Goal: Navigation & Orientation: Find specific page/section

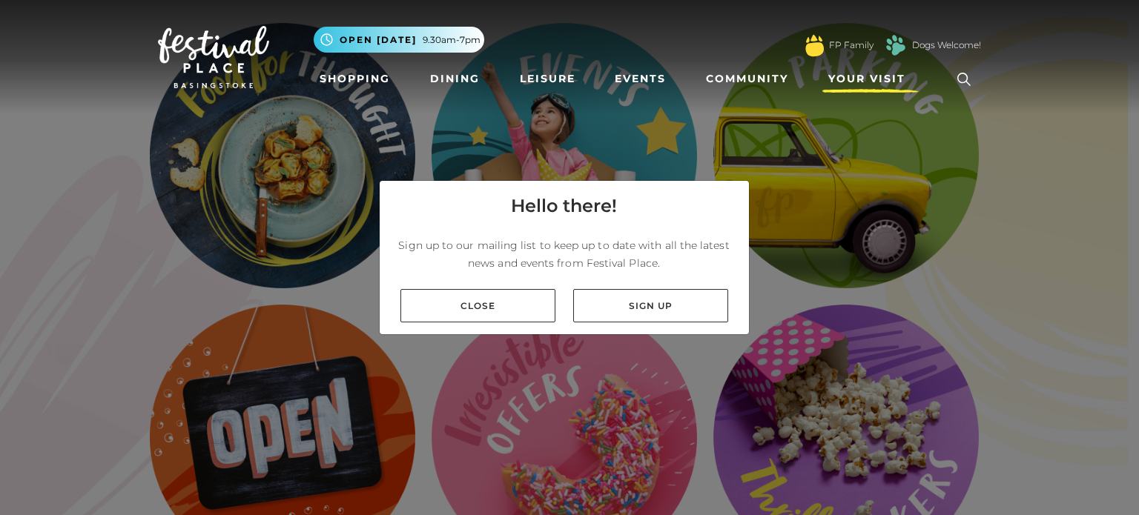
click at [861, 77] on span "Your Visit" at bounding box center [866, 79] width 77 height 16
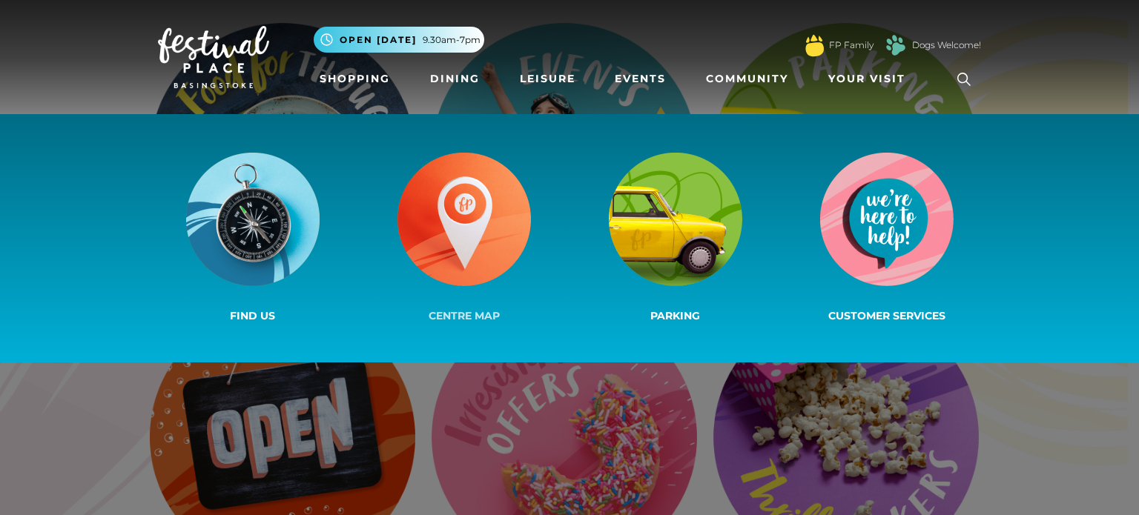
click at [464, 213] on img at bounding box center [464, 219] width 133 height 133
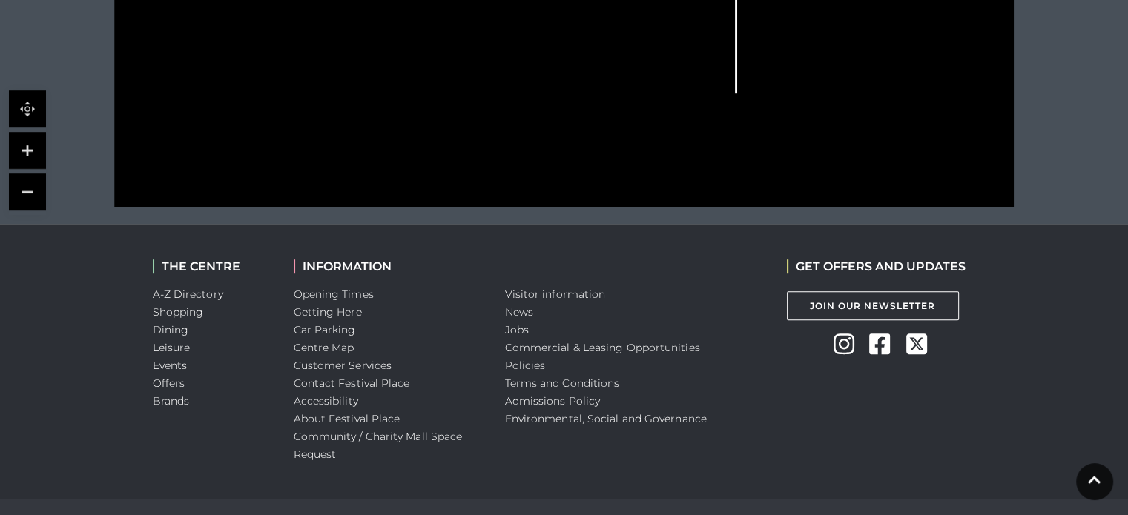
scroll to position [816, 0]
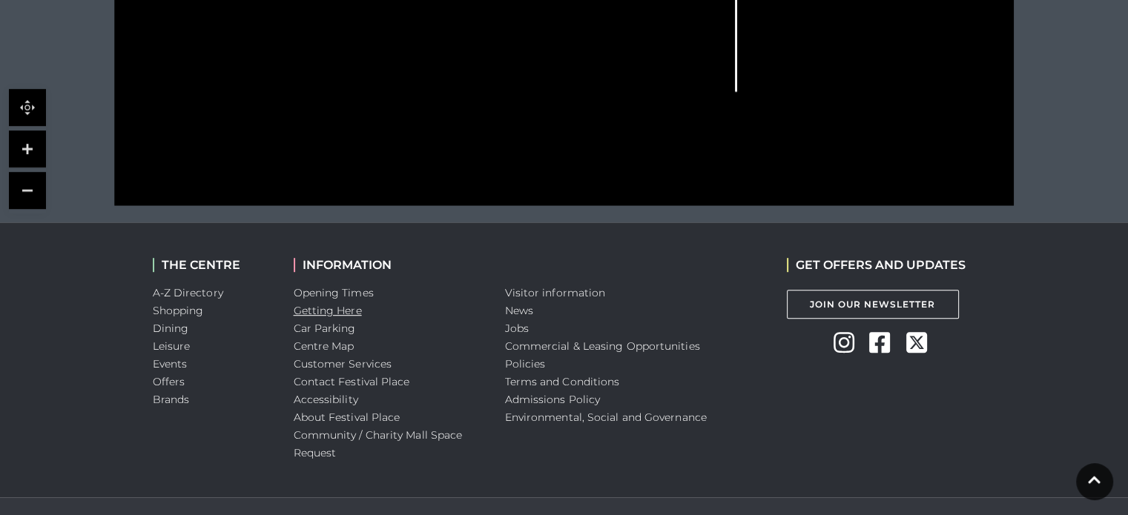
click at [329, 311] on link "Getting Here" at bounding box center [328, 310] width 68 height 13
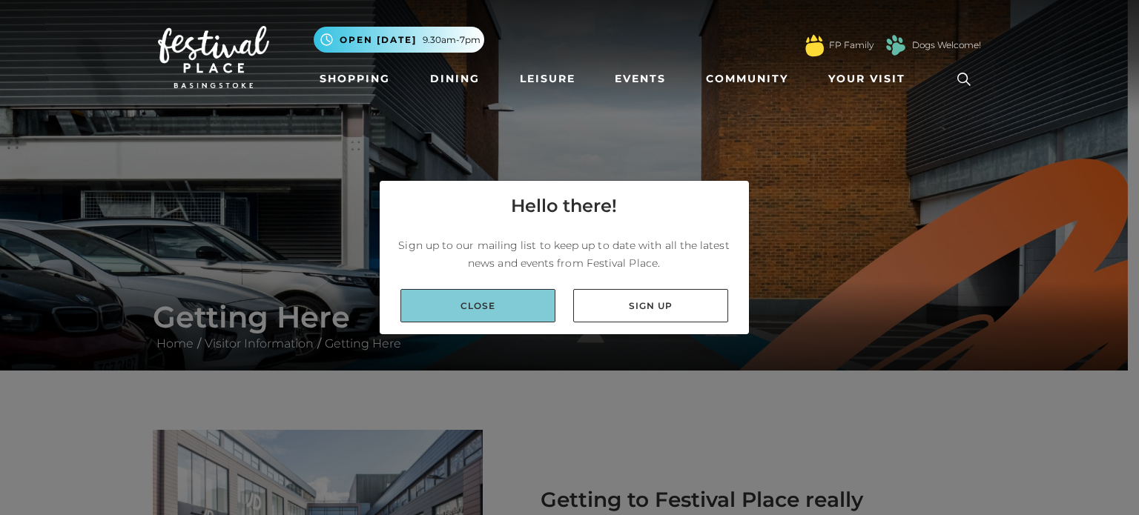
click at [506, 297] on link "Close" at bounding box center [477, 305] width 155 height 33
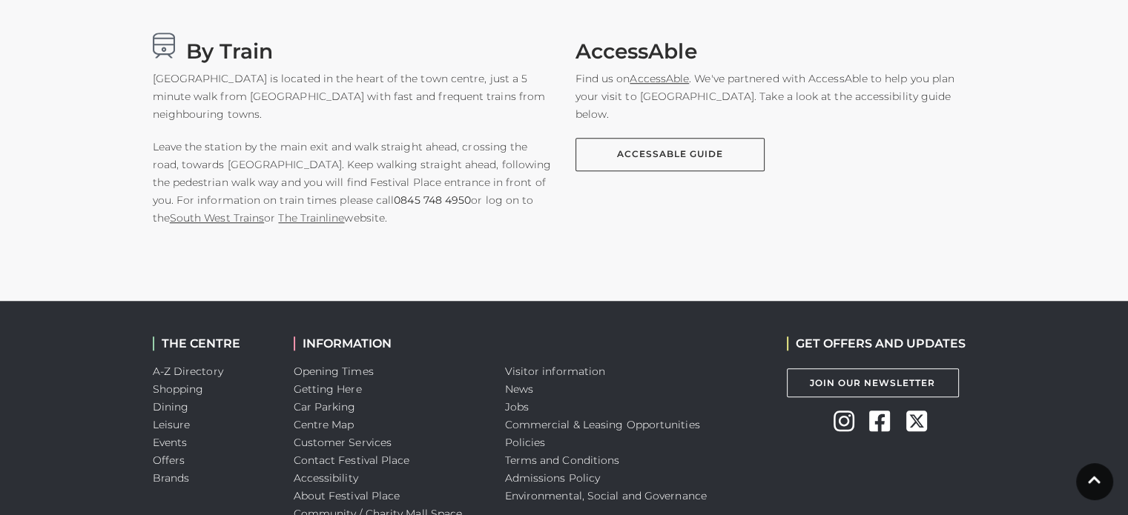
scroll to position [1261, 0]
